Goal: Task Accomplishment & Management: Use online tool/utility

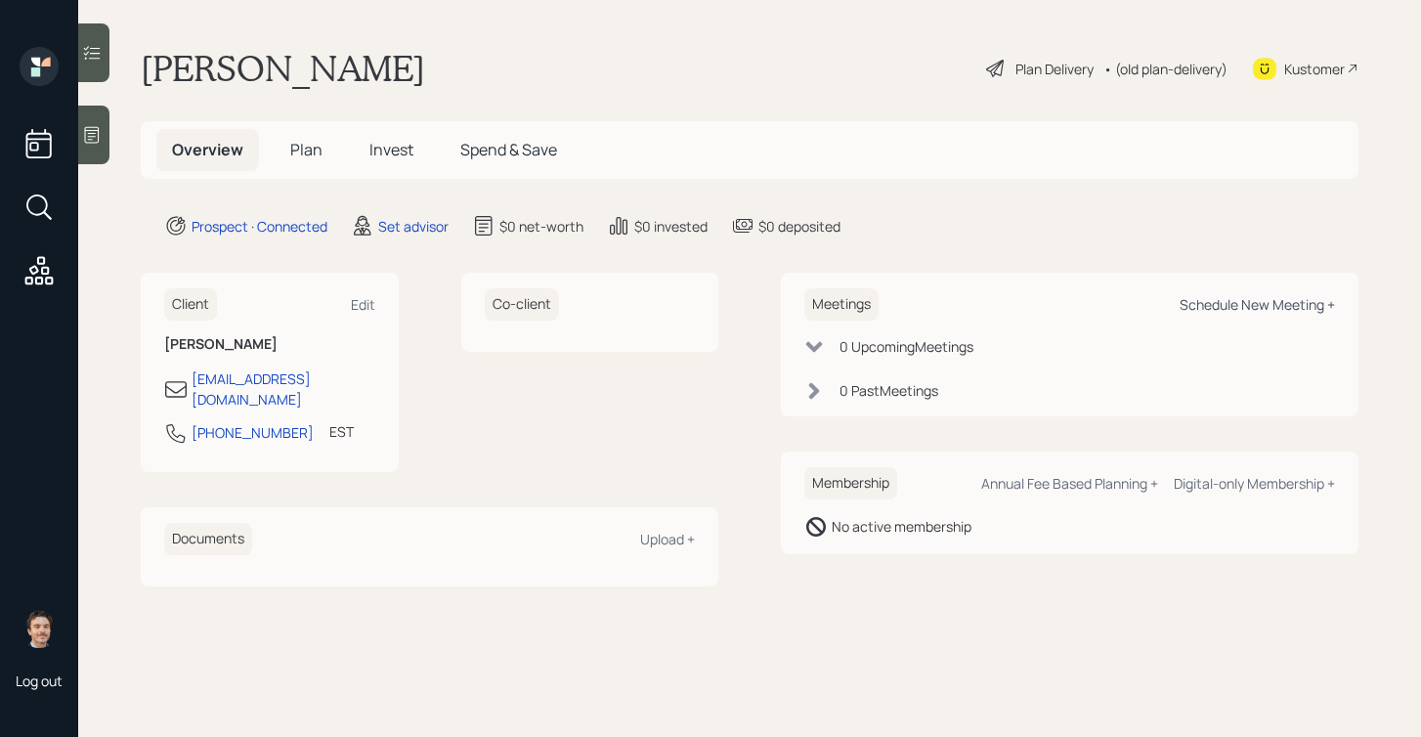
click at [1284, 304] on div "Schedule New Meeting +" at bounding box center [1256, 304] width 155 height 19
select select "round-[PERSON_NAME]"
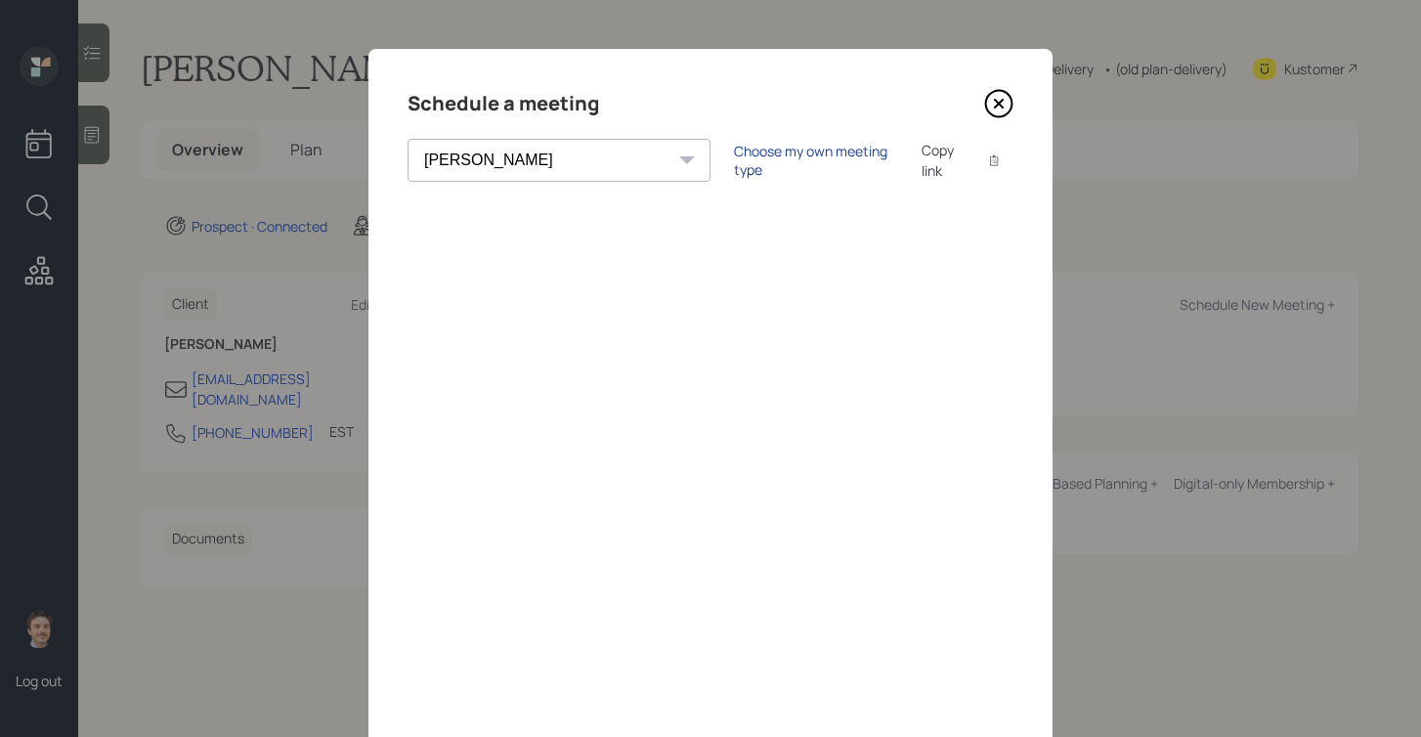
click at [734, 160] on div "Choose my own meeting type" at bounding box center [816, 160] width 164 height 37
click at [1000, 106] on icon at bounding box center [999, 104] width 8 height 8
